Goal: Information Seeking & Learning: Learn about a topic

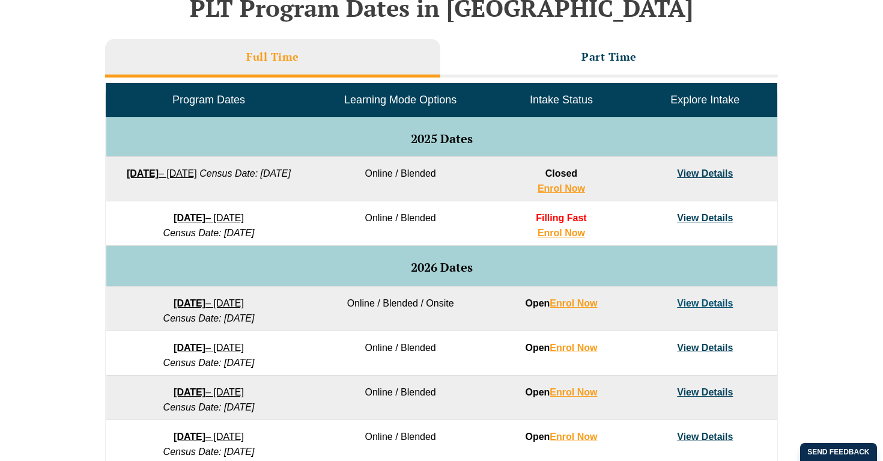
click at [545, 49] on link "Traineeship Workshops" at bounding box center [539, 57] width 105 height 52
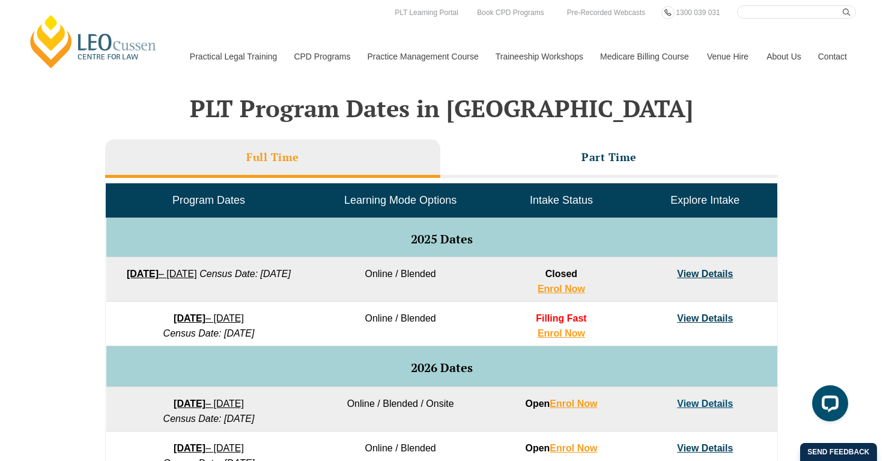
scroll to position [463, 0]
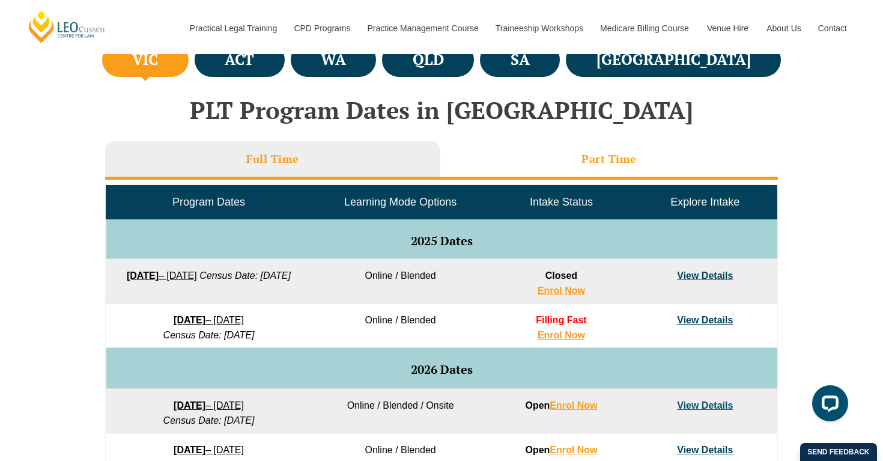
click at [553, 154] on li "Part Time" at bounding box center [609, 160] width 338 height 38
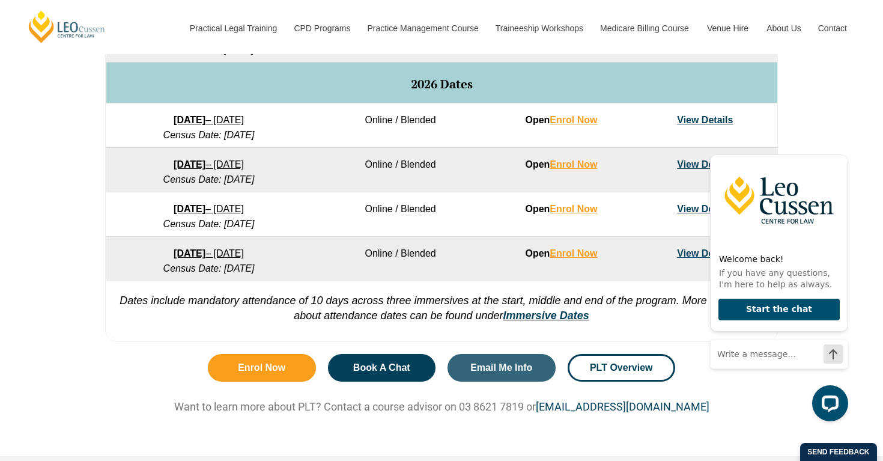
scroll to position [719, 0]
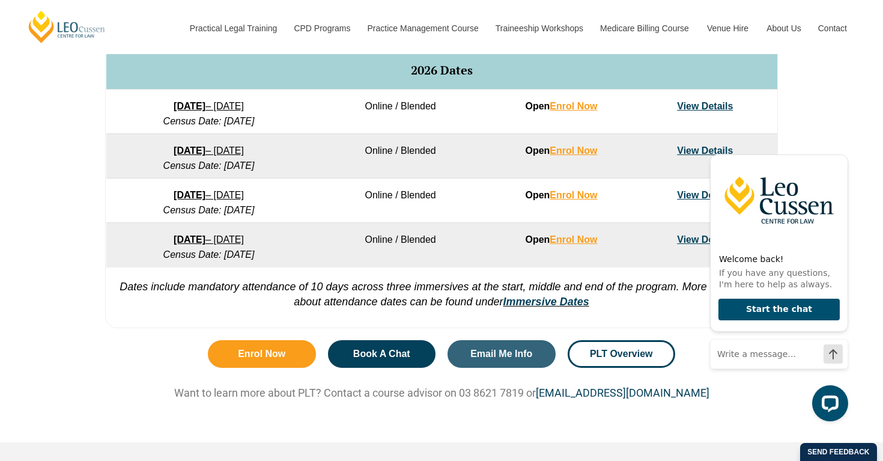
click at [719, 104] on link "View Details" at bounding box center [705, 106] width 56 height 10
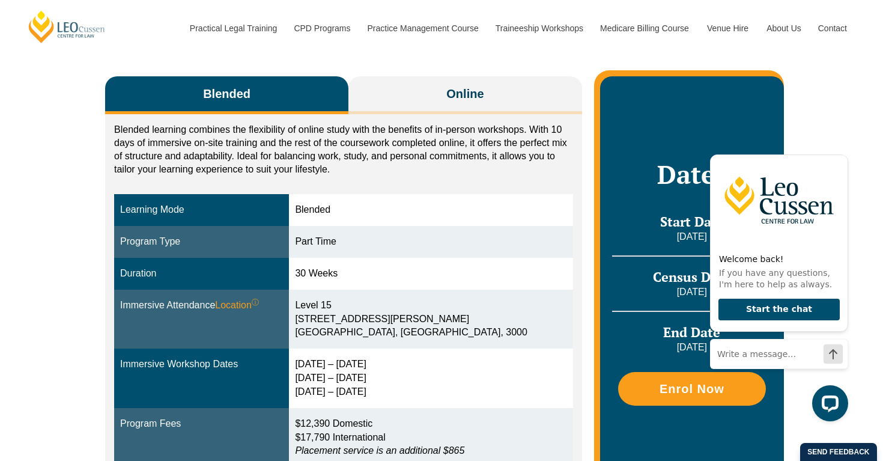
scroll to position [192, 0]
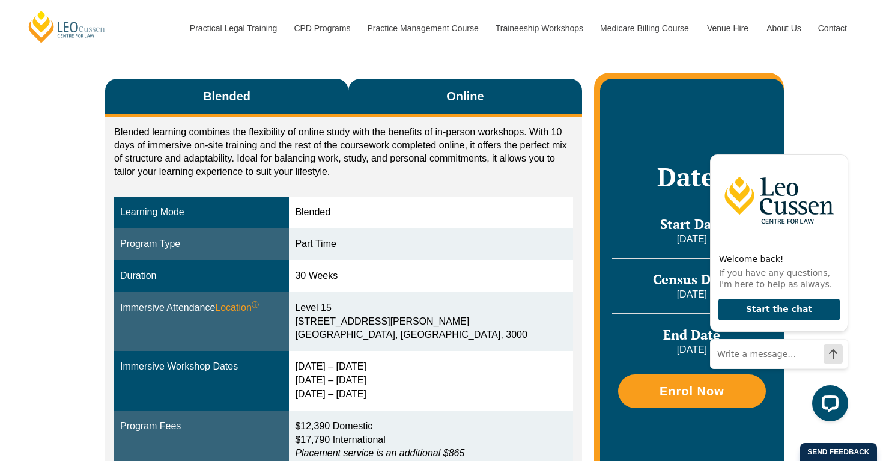
click at [480, 95] on span "Online" at bounding box center [464, 96] width 37 height 17
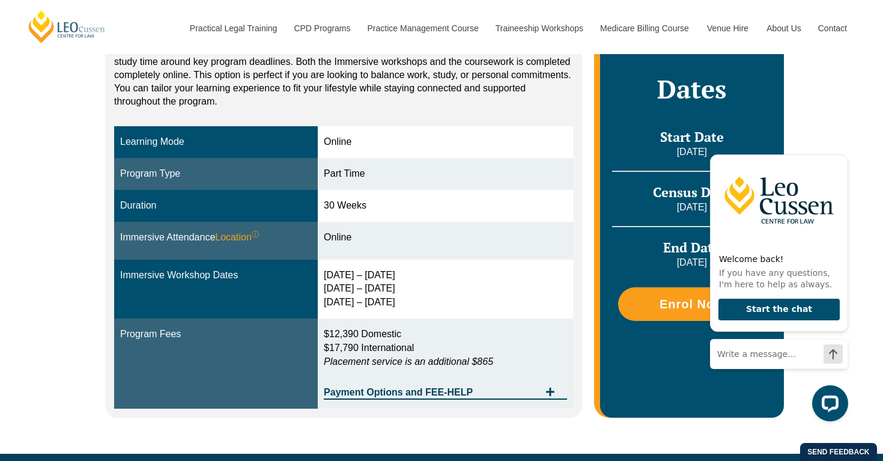
scroll to position [274, 0]
